Goal: Task Accomplishment & Management: Complete application form

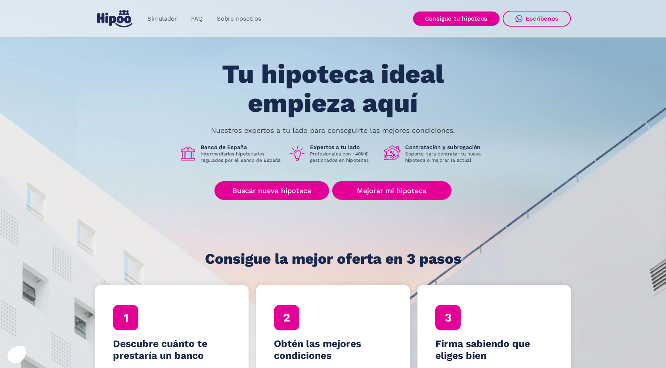
scroll to position [20, 0]
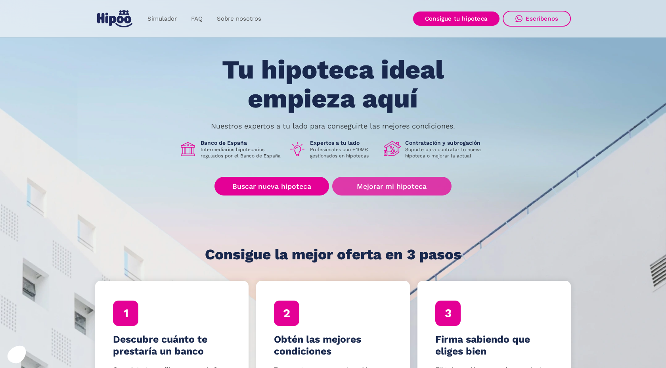
click at [386, 192] on link "Mejorar mi hipoteca" at bounding box center [391, 186] width 119 height 19
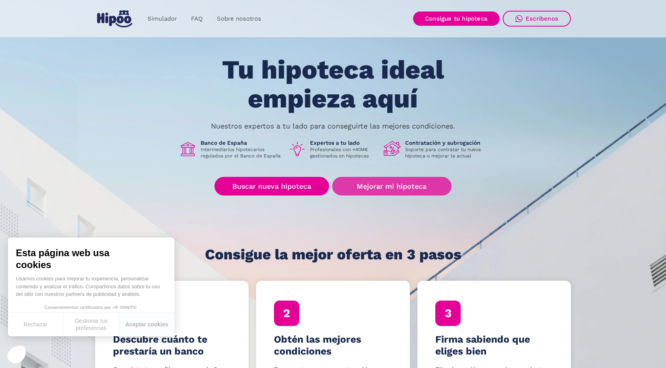
click at [353, 180] on link "Mejorar mi hipoteca" at bounding box center [391, 186] width 119 height 19
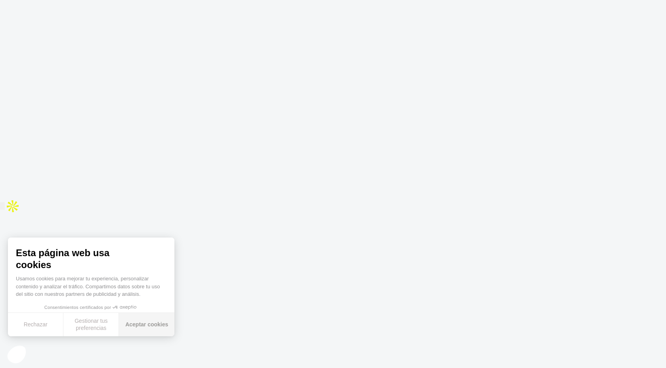
click at [138, 324] on button "Aceptar cookies" at bounding box center [147, 324] width 56 height 23
